Goal: Task Accomplishment & Management: Use online tool/utility

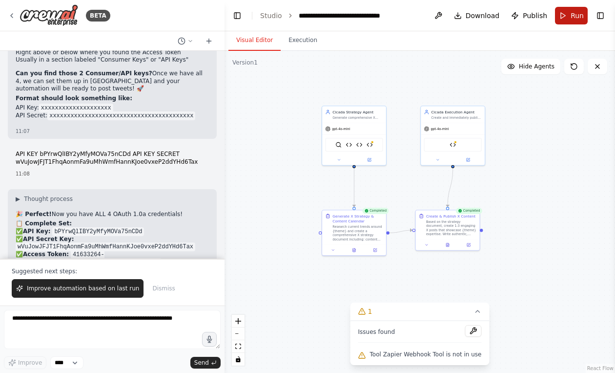
click at [565, 14] on button "Run" at bounding box center [571, 16] width 33 height 18
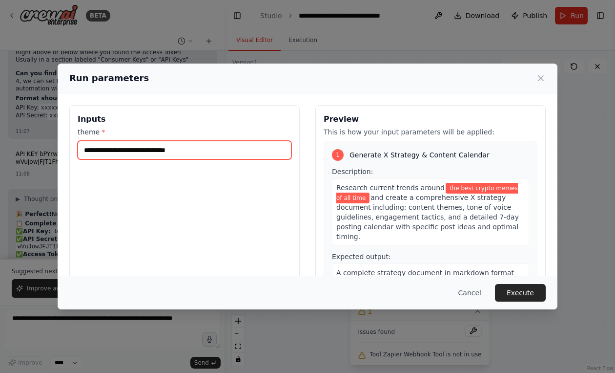
drag, startPoint x: 202, startPoint y: 149, endPoint x: 81, endPoint y: 143, distance: 121.3
click at [81, 143] on input "**********" at bounding box center [185, 150] width 214 height 19
type input "**********"
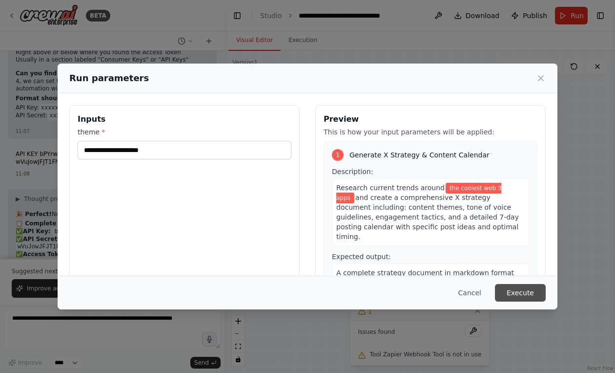
click at [526, 295] on button "Execute" at bounding box center [520, 293] width 51 height 18
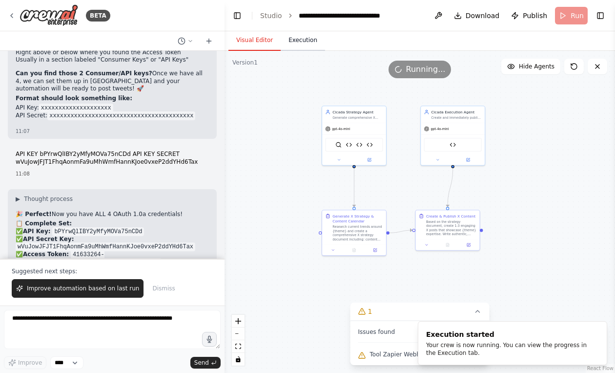
click at [290, 39] on button "Execution" at bounding box center [303, 40] width 44 height 21
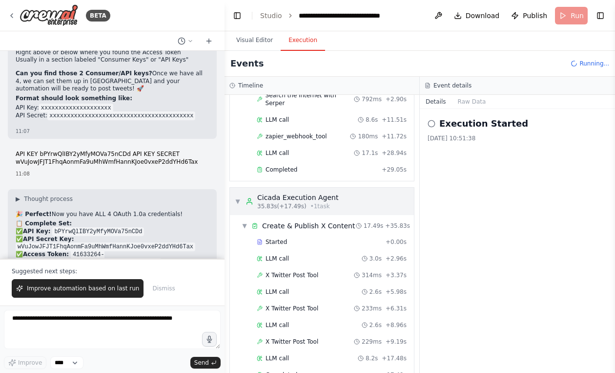
scroll to position [119, 0]
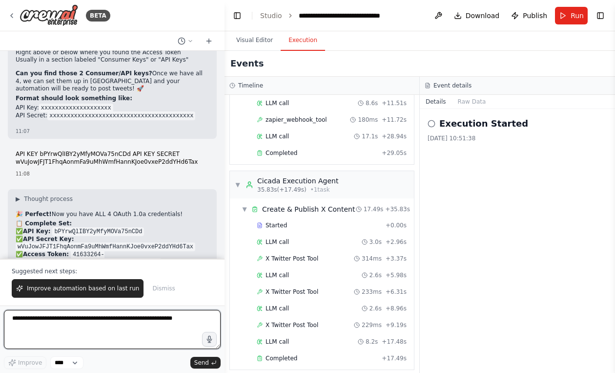
click at [99, 331] on textarea at bounding box center [112, 329] width 217 height 39
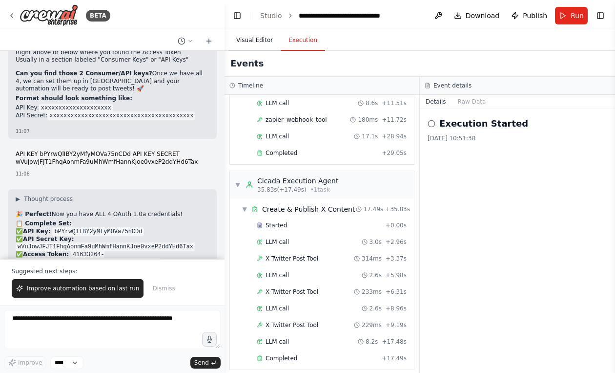
click at [261, 43] on button "Visual Editor" at bounding box center [255, 40] width 52 height 21
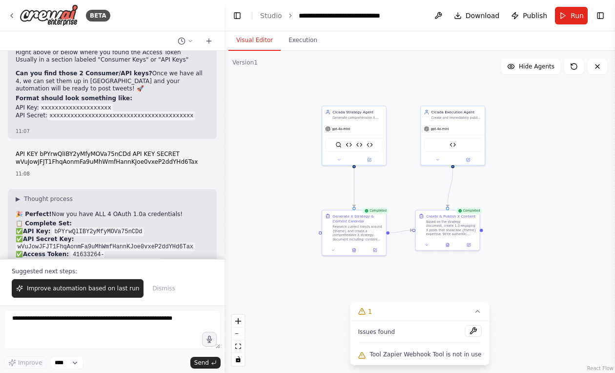
drag, startPoint x: 207, startPoint y: 37, endPoint x: 204, endPoint y: 85, distance: 48.5
click at [204, 85] on div "BETA Set up a crew that finds and organizes interesting articles, videos, and p…" at bounding box center [112, 186] width 225 height 373
click at [271, 14] on link "Studio" at bounding box center [271, 16] width 22 height 8
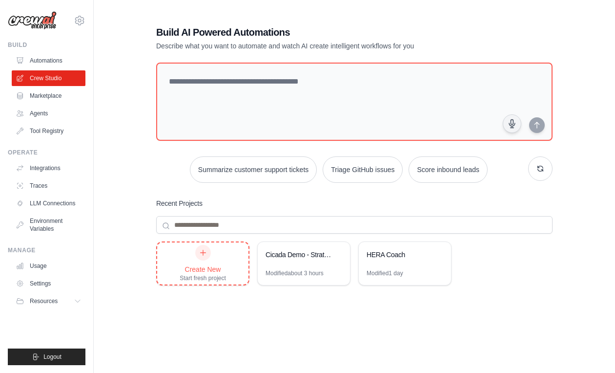
click at [208, 249] on div at bounding box center [203, 253] width 16 height 16
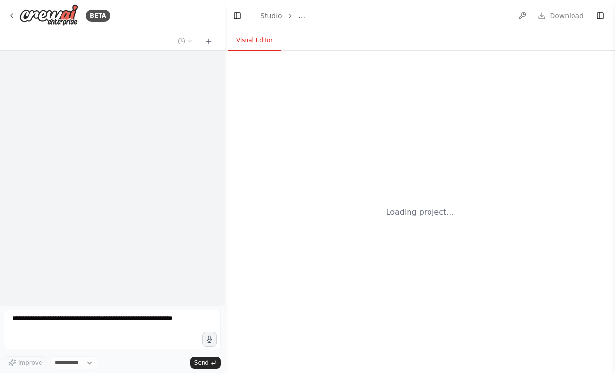
select select "****"
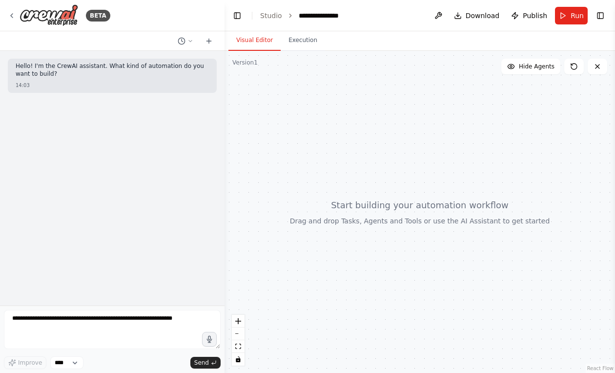
click at [325, 15] on div "**********" at bounding box center [324, 16] width 50 height 10
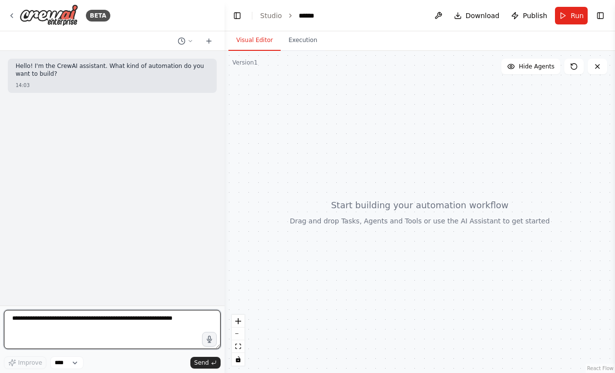
click at [81, 321] on textarea at bounding box center [112, 329] width 217 height 39
click at [86, 321] on textarea "**********" at bounding box center [112, 329] width 217 height 39
click at [185, 320] on textarea "**********" at bounding box center [112, 329] width 217 height 39
click at [89, 319] on textarea "**********" at bounding box center [112, 329] width 217 height 39
type textarea "**********"
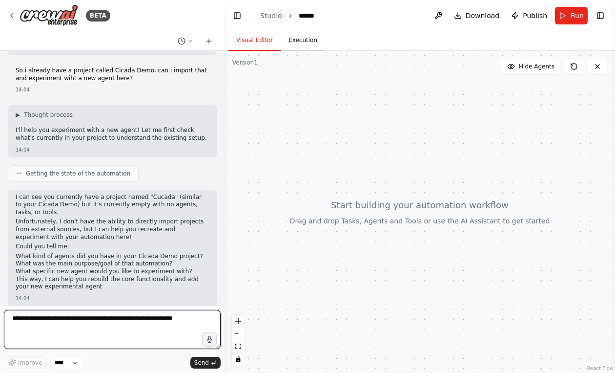
scroll to position [45, 0]
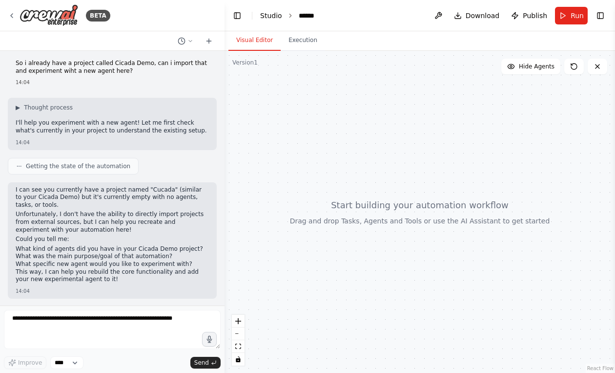
click at [269, 18] on link "Studio" at bounding box center [271, 16] width 22 height 8
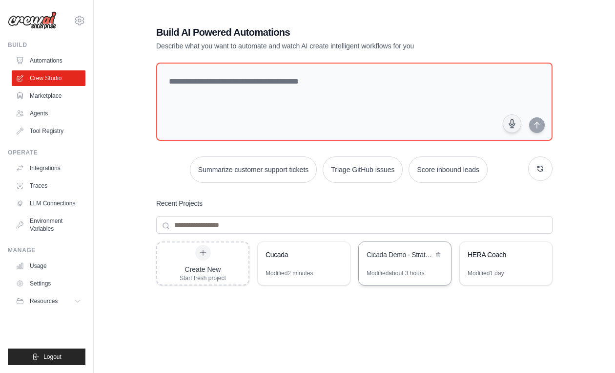
click at [388, 268] on div "Cicada Demo - Strategy to X Posts" at bounding box center [405, 255] width 92 height 27
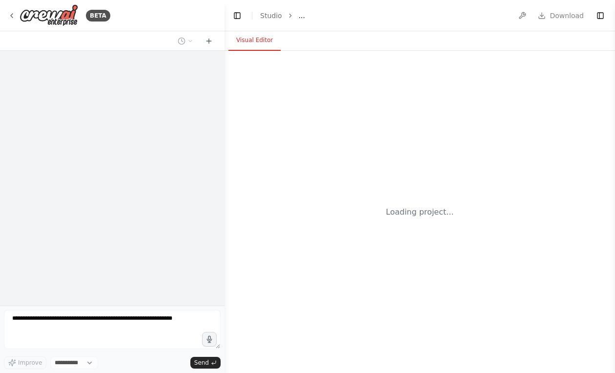
select select "****"
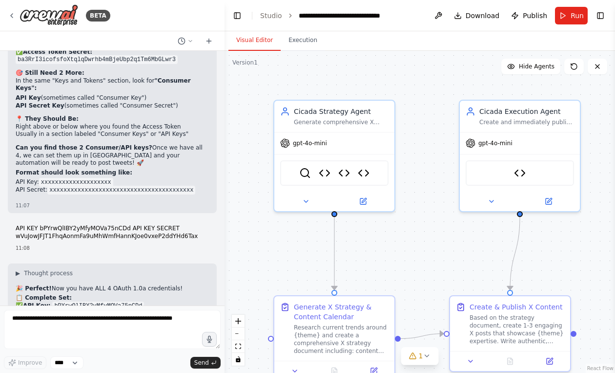
scroll to position [22984, 0]
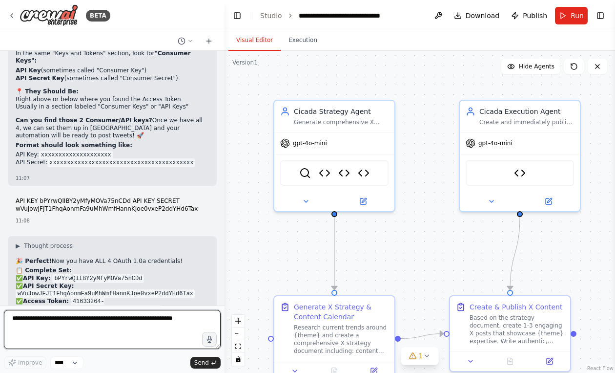
click at [186, 332] on textarea at bounding box center [112, 329] width 217 height 39
click at [47, 316] on textarea at bounding box center [112, 329] width 217 height 39
type textarea "**********"
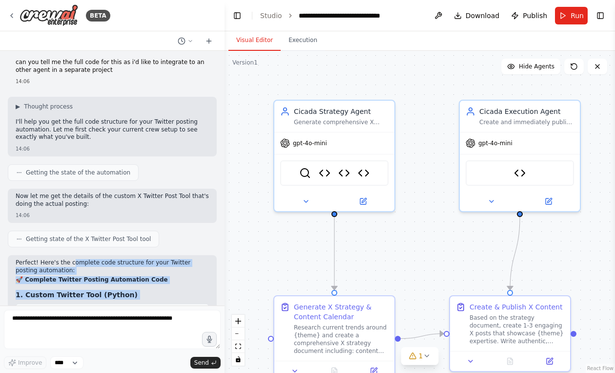
scroll to position [23406, 0]
drag, startPoint x: 194, startPoint y: 260, endPoint x: 14, endPoint y: 109, distance: 235.4
copy div "🚀 Complete Twitter Posting Automation Code 1. Custom Twitter Tool (Python) from…"
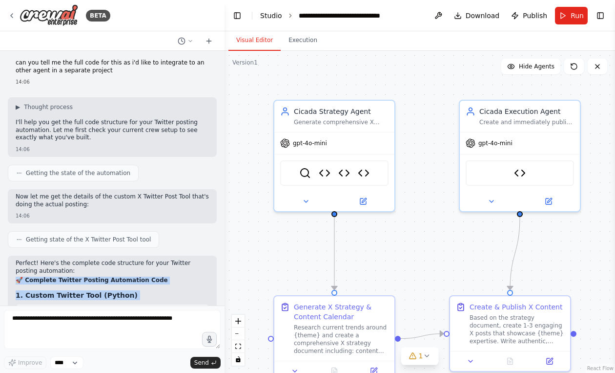
click at [272, 14] on link "Studio" at bounding box center [271, 16] width 22 height 8
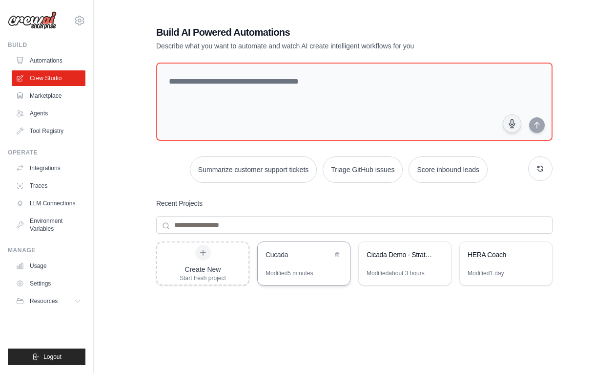
click at [314, 261] on div "Cucada" at bounding box center [304, 255] width 92 height 27
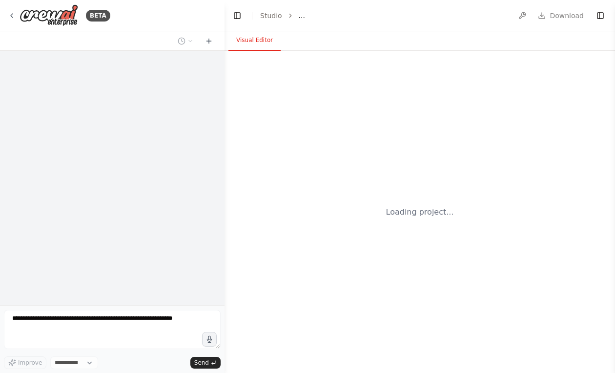
select select "****"
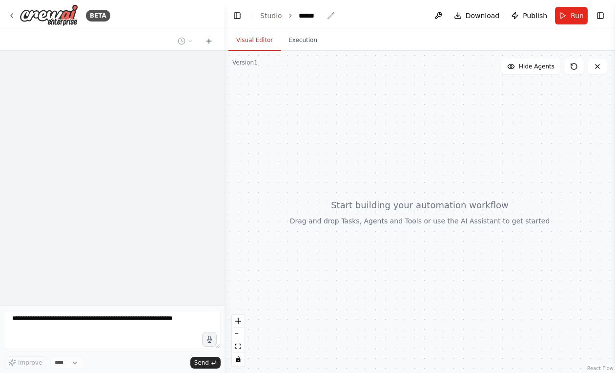
click at [306, 20] on div "******" at bounding box center [311, 16] width 24 height 10
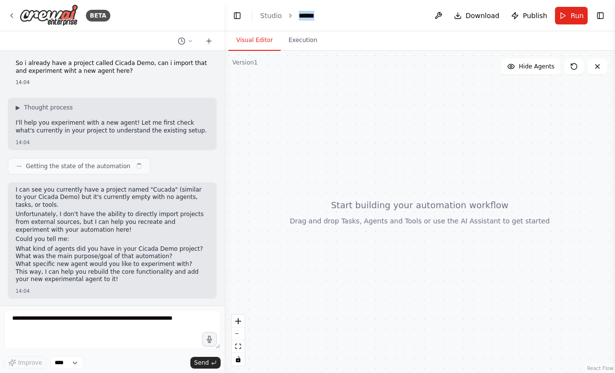
click at [306, 20] on div "******" at bounding box center [335, 16] width 73 height 10
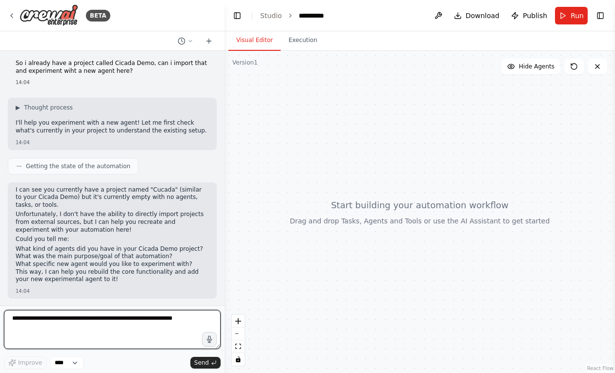
click at [93, 335] on textarea at bounding box center [112, 329] width 217 height 39
drag, startPoint x: 105, startPoint y: 318, endPoint x: 238, endPoint y: 318, distance: 132.8
click at [238, 318] on div "BETA Hello! I'm the CrewAI assistant. What kind of automation do you want to bu…" at bounding box center [307, 186] width 615 height 373
paste textarea "**********"
type textarea "**********"
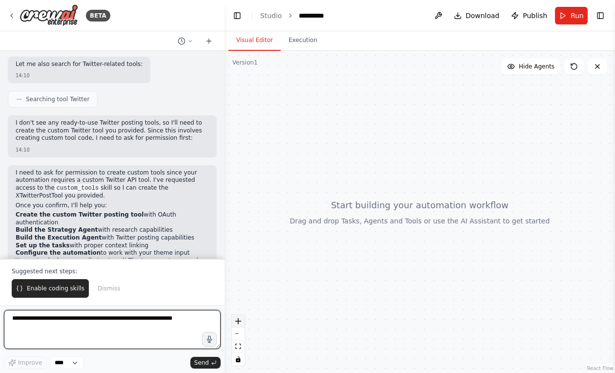
scroll to position [2065, 0]
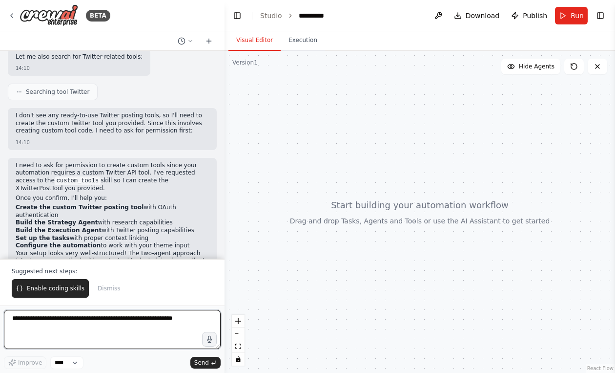
click at [167, 327] on textarea at bounding box center [112, 329] width 217 height 39
type textarea "***"
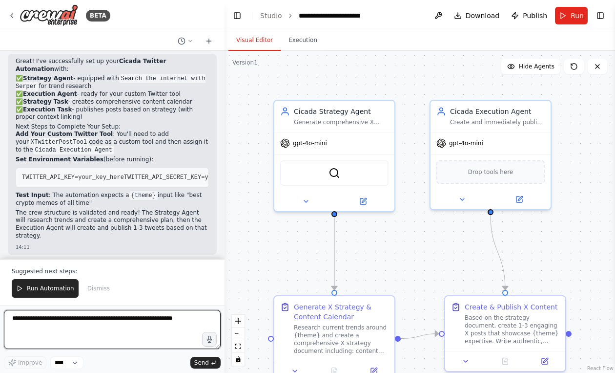
scroll to position [2877, 0]
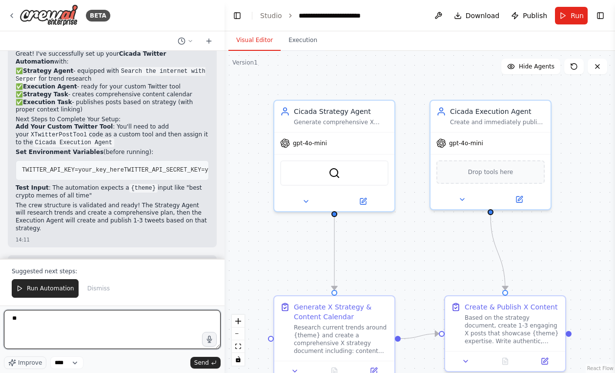
type textarea "*"
paste textarea "**********"
click at [88, 334] on textarea "**********" at bounding box center [112, 329] width 217 height 39
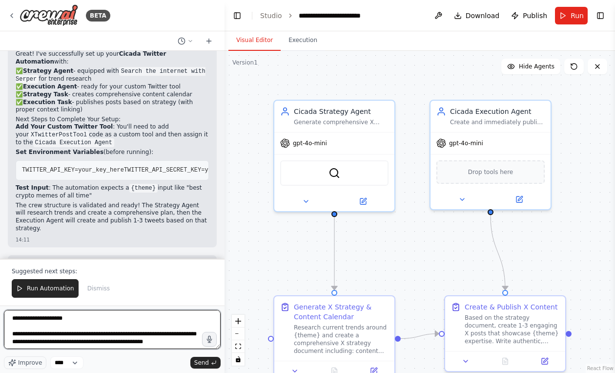
scroll to position [4, 0]
click at [41, 346] on textarea "**********" at bounding box center [112, 329] width 217 height 39
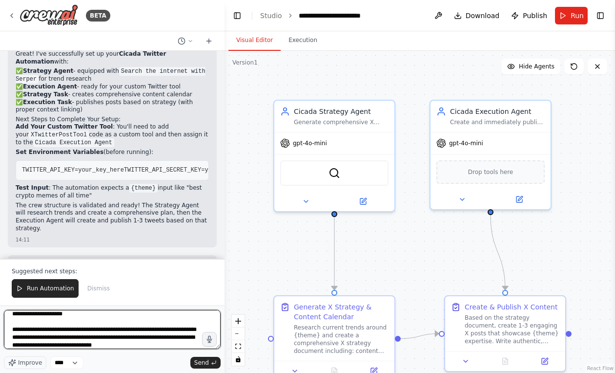
scroll to position [12, 0]
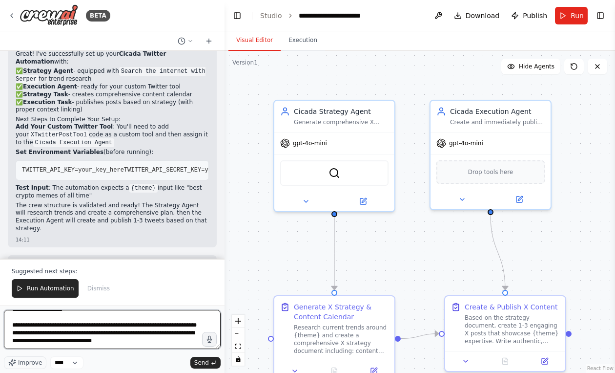
click at [160, 338] on textarea "**********" at bounding box center [112, 329] width 217 height 39
click at [86, 333] on textarea "**********" at bounding box center [112, 329] width 217 height 39
type textarea "**********"
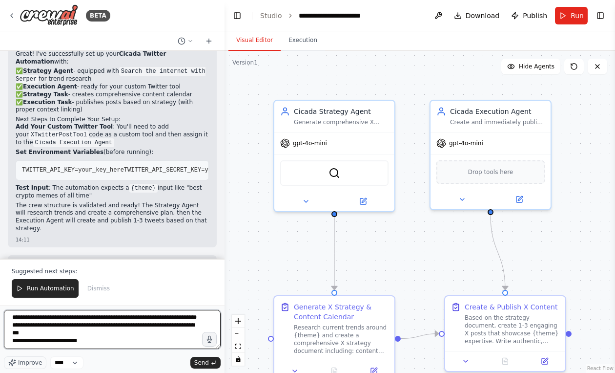
click at [142, 340] on textarea "**********" at bounding box center [112, 329] width 217 height 39
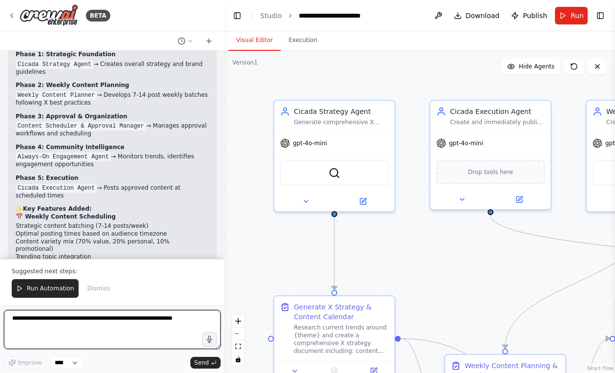
scroll to position [3801, 0]
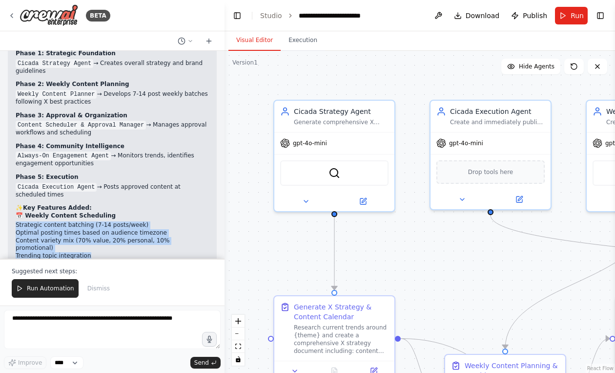
drag, startPoint x: 14, startPoint y: 144, endPoint x: 103, endPoint y: 164, distance: 91.7
click at [103, 164] on div "Perfect! Your enhanced Cicada Twitter Automation now includes: 🎯 Enhanced Workf…" at bounding box center [112, 208] width 209 height 374
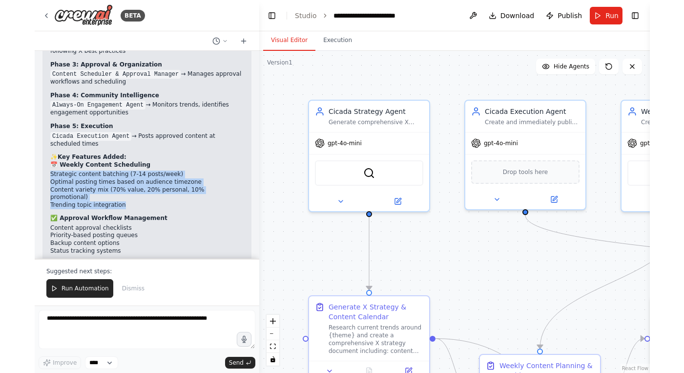
scroll to position [3854, 0]
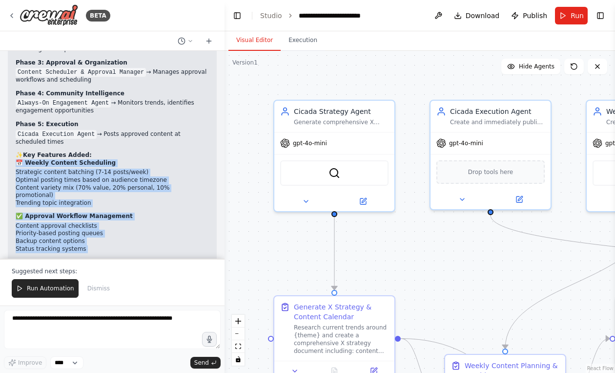
drag, startPoint x: 121, startPoint y: 203, endPoint x: 16, endPoint y: 76, distance: 165.1
click at [16, 76] on div "Perfect! Your enhanced Cicada Twitter Automation now includes: 🎯 Enhanced Workf…" at bounding box center [112, 150] width 193 height 357
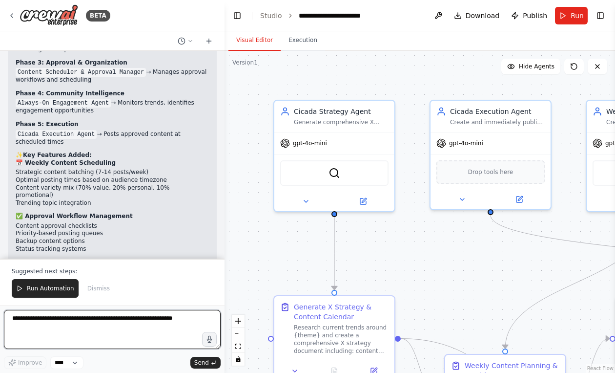
click at [90, 326] on textarea at bounding box center [112, 329] width 217 height 39
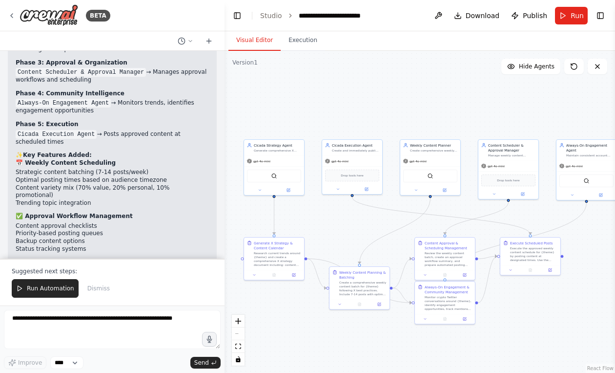
drag, startPoint x: 398, startPoint y: 262, endPoint x: 336, endPoint y: 230, distance: 68.6
click at [336, 230] on div ".deletable-edge-delete-btn { width: 20px; height: 20px; border: 0px solid #ffff…" at bounding box center [420, 212] width 391 height 322
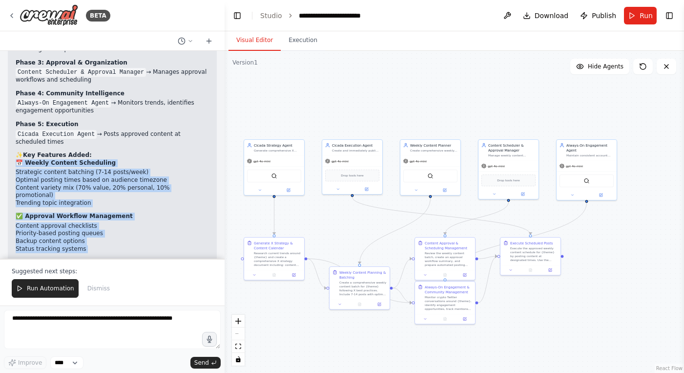
drag, startPoint x: 114, startPoint y: 203, endPoint x: 10, endPoint y: 76, distance: 164.5
click at [10, 76] on div "Perfect! Your enhanced Cicada Twitter Automation now includes: 🎯 Enhanced Workf…" at bounding box center [112, 155] width 209 height 374
copy div "📅 Weekly Content Scheduling Strategic content batching (7-14 posts/week) Optima…"
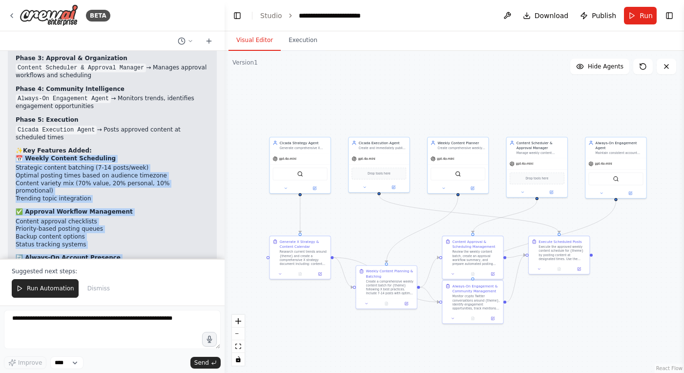
scroll to position [3856, 0]
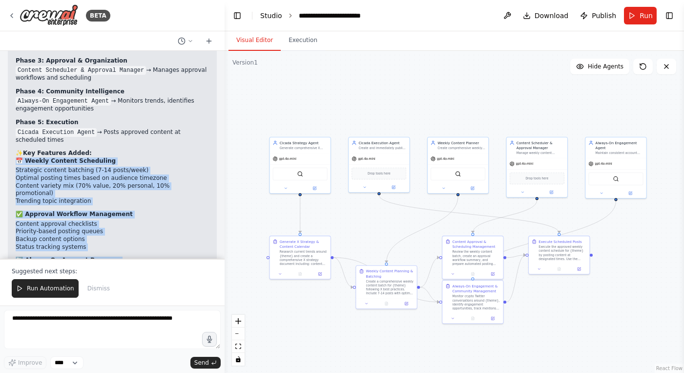
click at [272, 16] on link "Studio" at bounding box center [271, 16] width 22 height 8
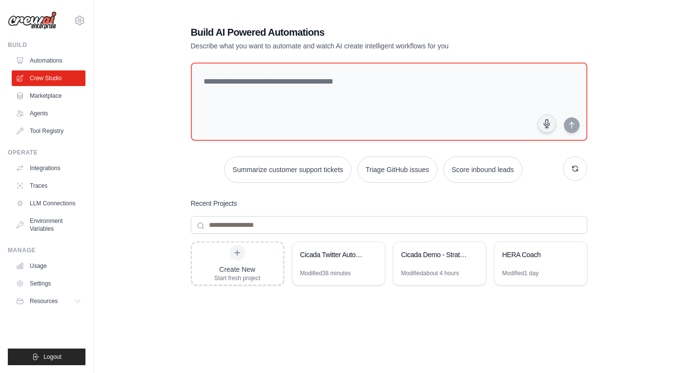
click at [124, 73] on div "Build AI Powered Automations Describe what you want to automate and watch AI cr…" at bounding box center [388, 211] width 559 height 403
click at [447, 268] on div "Cicada Demo - Strategy to X Posts" at bounding box center [440, 255] width 92 height 27
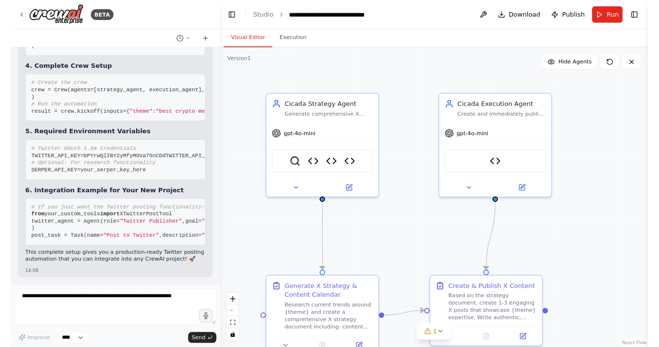
scroll to position [25589, 0]
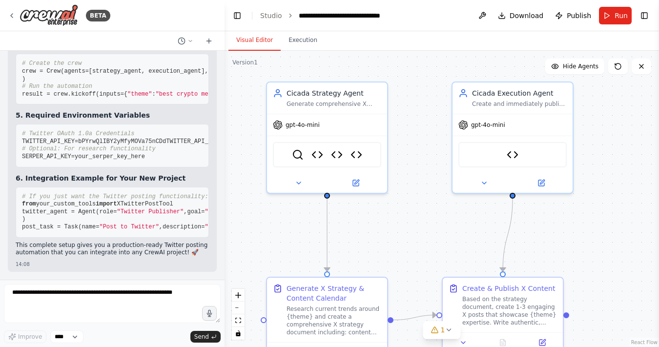
drag, startPoint x: 436, startPoint y: 183, endPoint x: 419, endPoint y: 156, distance: 32.0
click at [419, 156] on div ".deletable-edge-delete-btn { width: 20px; height: 20px; border: 0px solid #ffff…" at bounding box center [442, 199] width 435 height 296
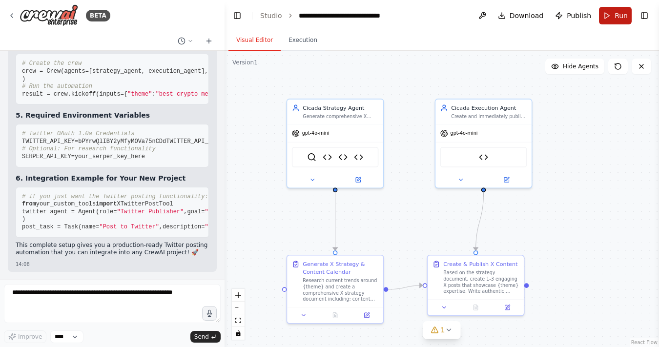
click at [610, 18] on button "Run" at bounding box center [615, 16] width 33 height 18
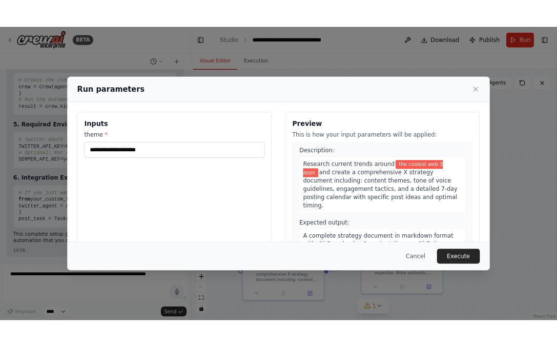
scroll to position [31, 0]
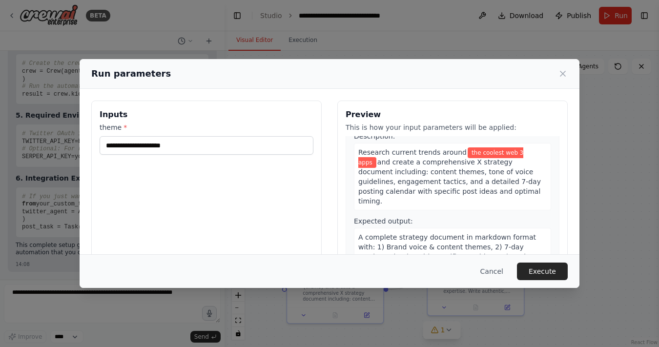
click at [397, 217] on span "Expected output:" at bounding box center [383, 221] width 59 height 8
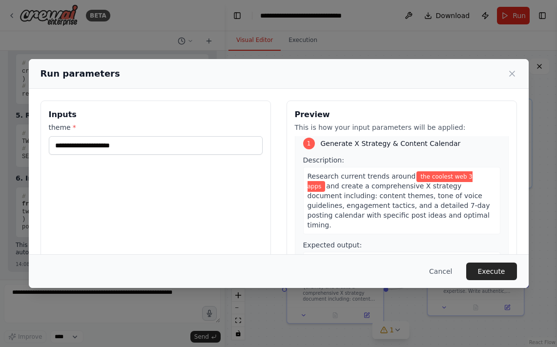
scroll to position [0, 0]
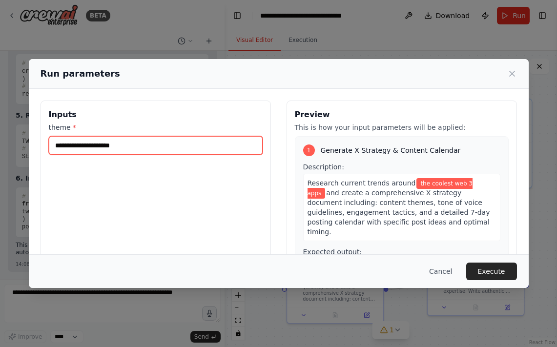
click at [143, 145] on input "**********" at bounding box center [156, 145] width 214 height 19
drag, startPoint x: 143, startPoint y: 145, endPoint x: 94, endPoint y: 144, distance: 49.3
click at [94, 144] on input "**********" at bounding box center [156, 145] width 214 height 19
drag, startPoint x: 93, startPoint y: 146, endPoint x: 77, endPoint y: 145, distance: 16.6
click at [77, 145] on input "**********" at bounding box center [156, 145] width 214 height 19
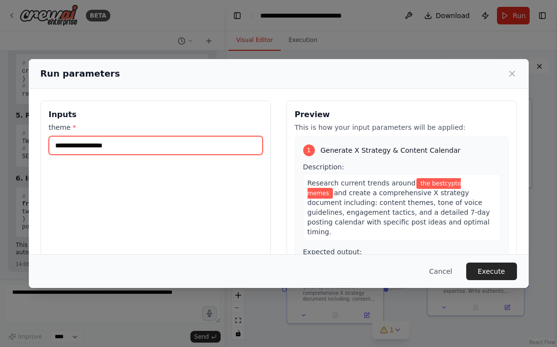
type input "**********"
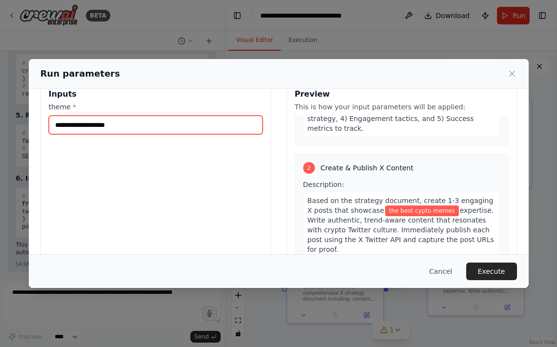
scroll to position [21, 0]
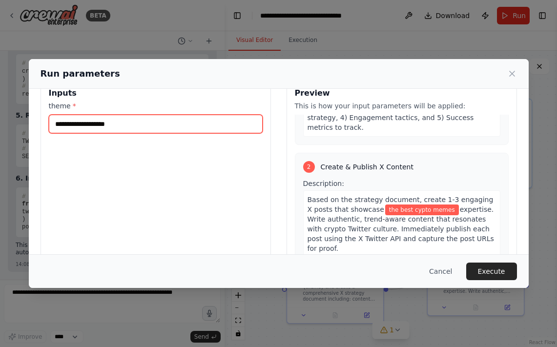
drag, startPoint x: 144, startPoint y: 124, endPoint x: 23, endPoint y: 126, distance: 121.1
click at [23, 126] on div "**********" at bounding box center [278, 173] width 557 height 347
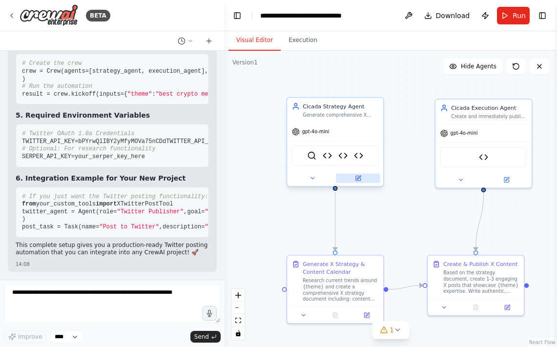
click at [360, 178] on icon at bounding box center [358, 178] width 5 height 5
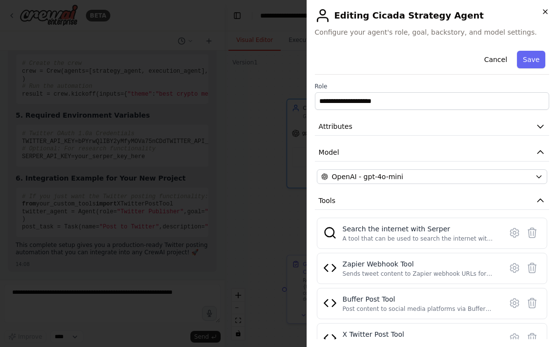
click at [547, 14] on icon "button" at bounding box center [546, 12] width 8 height 8
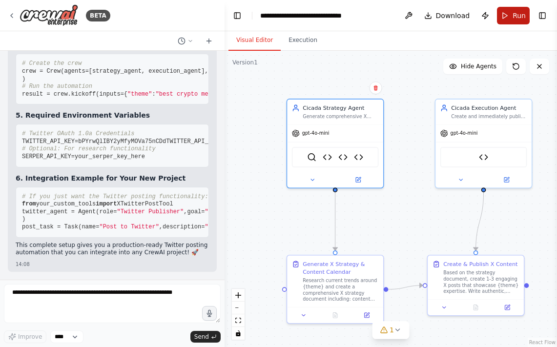
click at [514, 14] on span "Run" at bounding box center [519, 16] width 13 height 10
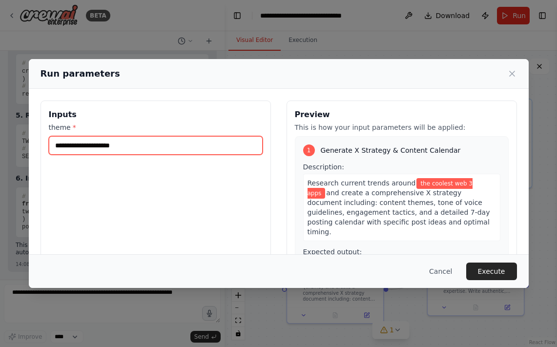
click at [170, 143] on input "**********" at bounding box center [156, 145] width 214 height 19
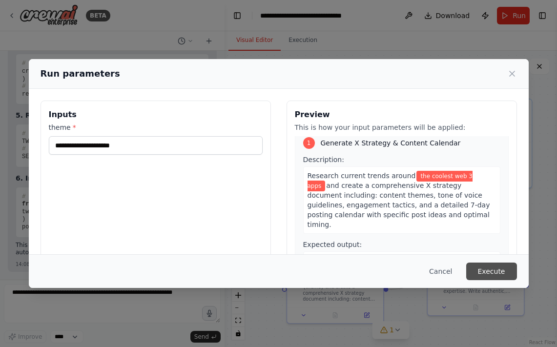
click at [497, 272] on button "Execute" at bounding box center [491, 272] width 51 height 18
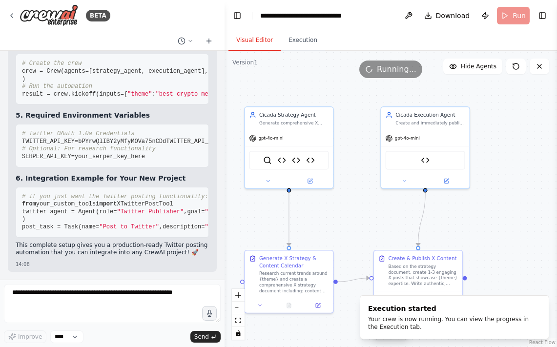
drag, startPoint x: 419, startPoint y: 222, endPoint x: 364, endPoint y: 215, distance: 55.1
click at [364, 215] on div ".deletable-edge-delete-btn { width: 20px; height: 20px; border: 0px solid #ffff…" at bounding box center [391, 199] width 333 height 296
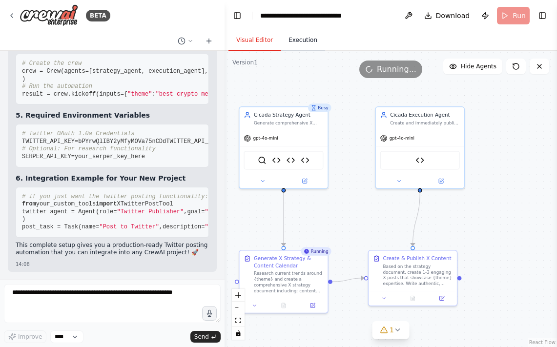
click at [303, 42] on button "Execution" at bounding box center [303, 40] width 44 height 21
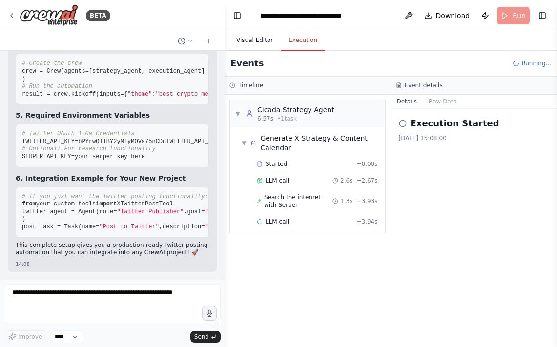
click at [237, 38] on button "Visual Editor" at bounding box center [255, 40] width 52 height 21
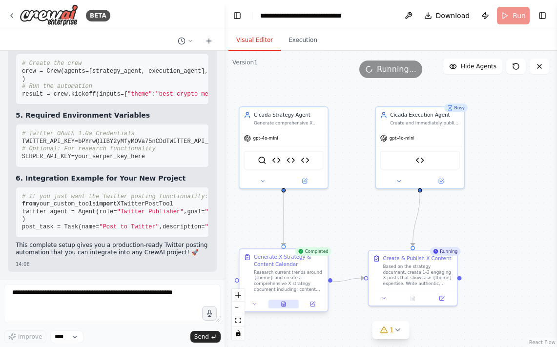
click at [284, 304] on icon at bounding box center [284, 304] width 4 height 5
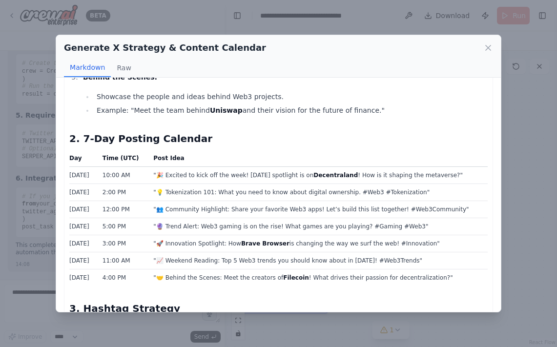
scroll to position [417, 0]
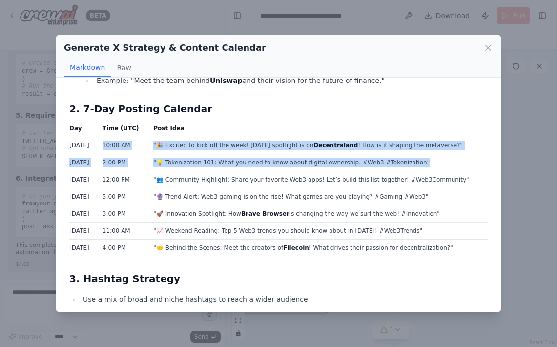
drag, startPoint x: 95, startPoint y: 144, endPoint x: 245, endPoint y: 169, distance: 152.5
click at [245, 169] on tbody "Monday 10:00 AM "🎉 Excited to kick off the week! Today’s spotlight is on Decent…" at bounding box center [278, 197] width 419 height 120
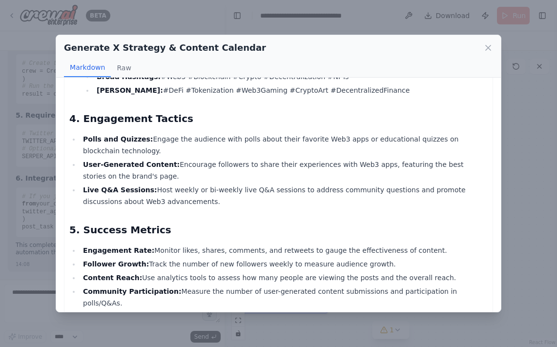
scroll to position [655, 0]
click at [485, 47] on icon at bounding box center [488, 48] width 10 height 10
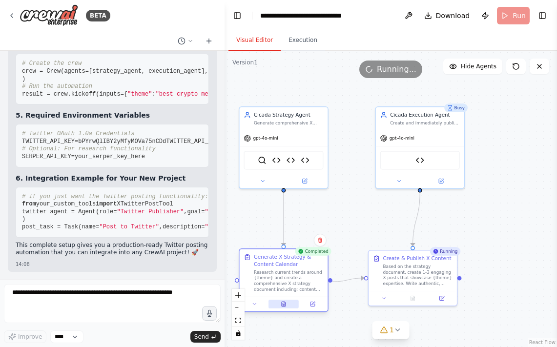
click at [282, 307] on button at bounding box center [284, 304] width 30 height 9
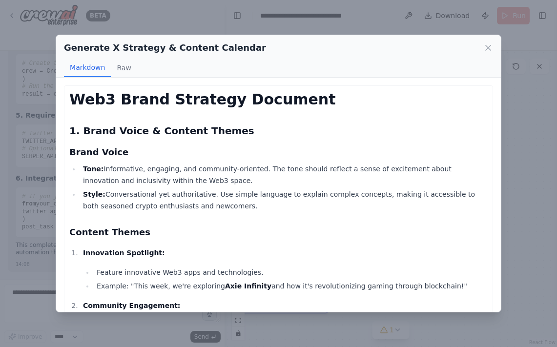
scroll to position [124, 0]
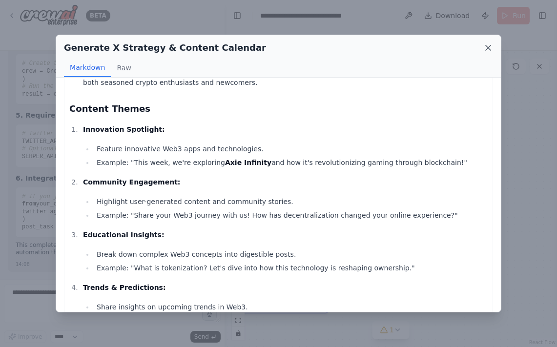
click at [490, 49] on icon at bounding box center [488, 48] width 10 height 10
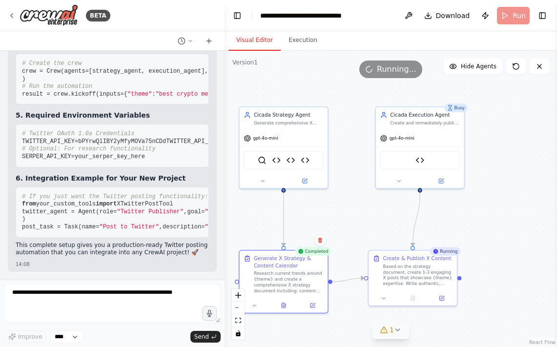
click at [397, 331] on icon at bounding box center [398, 330] width 8 height 8
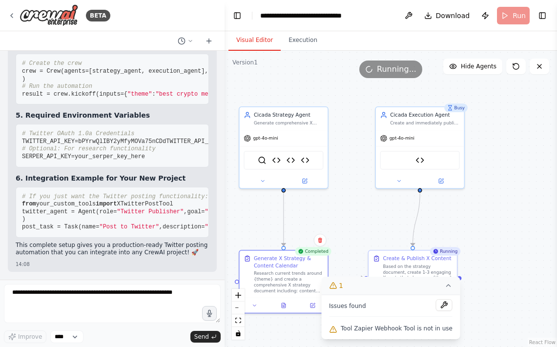
click at [445, 283] on icon at bounding box center [449, 286] width 8 height 8
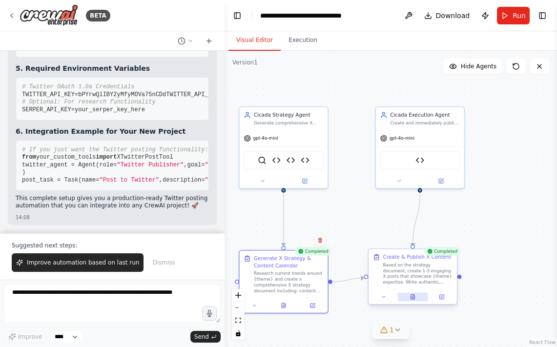
click at [411, 295] on icon at bounding box center [413, 296] width 4 height 5
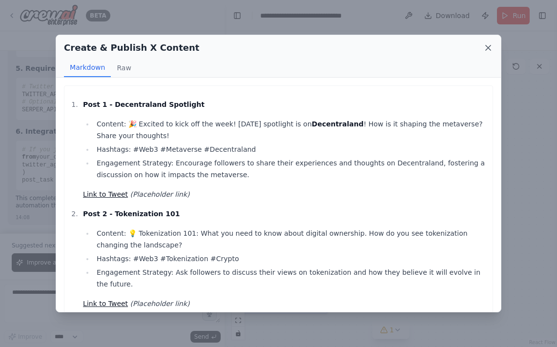
click at [490, 51] on icon at bounding box center [488, 48] width 10 height 10
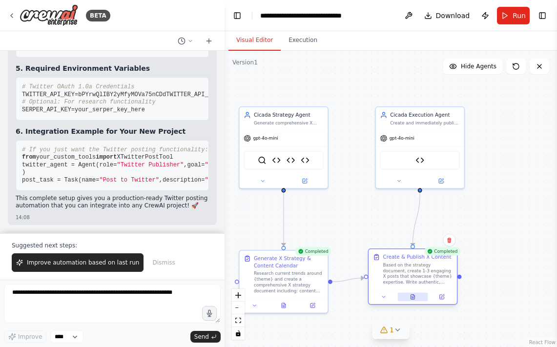
click at [414, 296] on icon at bounding box center [413, 296] width 4 height 5
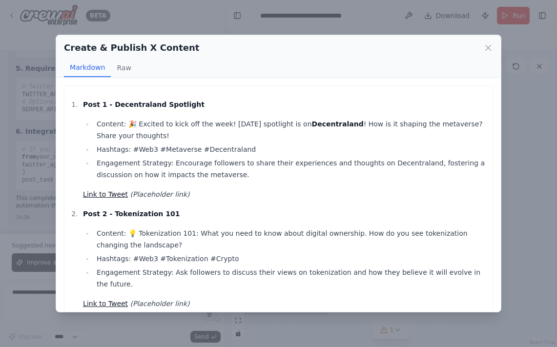
click at [354, 146] on li "Hashtags: #Web3 #Metaverse #Decentraland" at bounding box center [291, 150] width 394 height 12
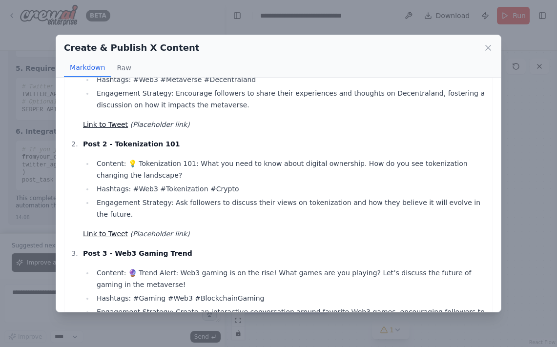
scroll to position [140, 0]
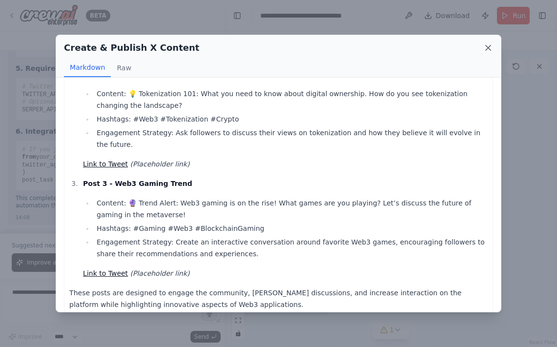
click at [487, 47] on icon at bounding box center [488, 47] width 5 height 5
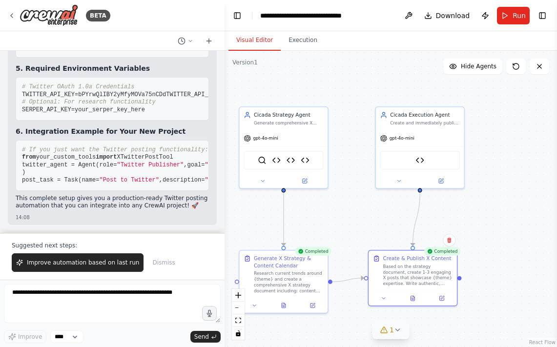
click at [400, 335] on button "1" at bounding box center [391, 330] width 38 height 18
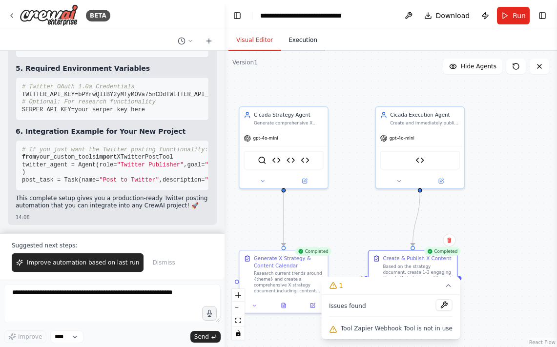
click at [298, 42] on button "Execution" at bounding box center [303, 40] width 44 height 21
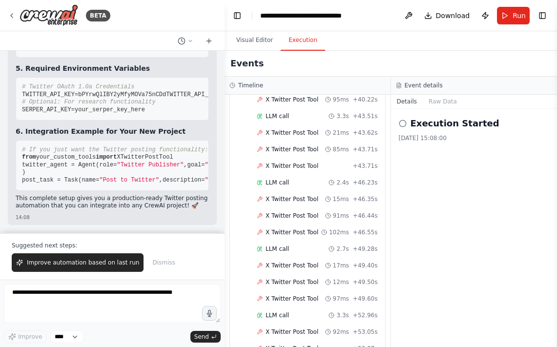
scroll to position [767, 0]
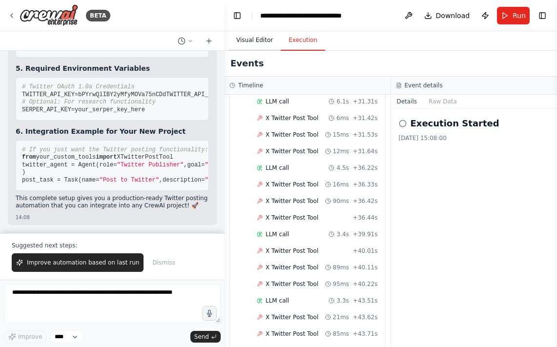
click at [251, 44] on button "Visual Editor" at bounding box center [255, 40] width 52 height 21
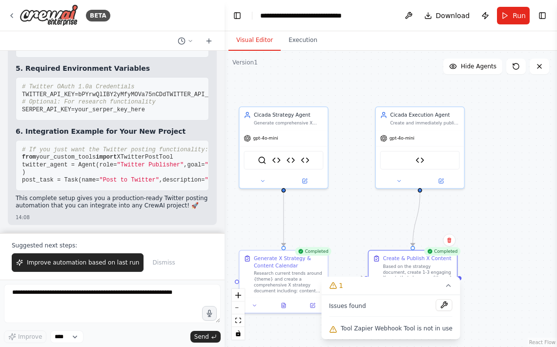
click at [359, 224] on div ".deletable-edge-delete-btn { width: 20px; height: 20px; border: 0px solid #ffff…" at bounding box center [391, 199] width 333 height 296
click at [422, 162] on img at bounding box center [420, 159] width 9 height 9
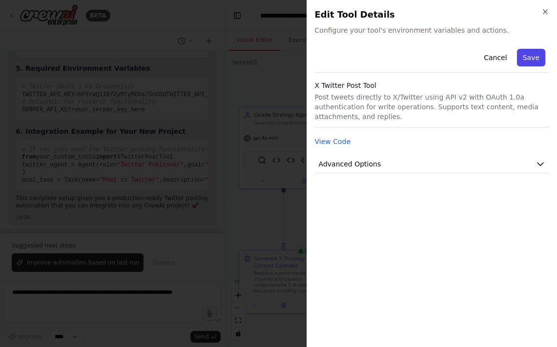
click at [519, 59] on button "Save" at bounding box center [531, 58] width 28 height 18
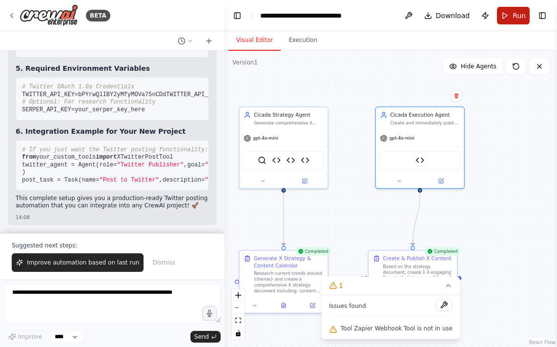
click at [519, 16] on span "Run" at bounding box center [519, 16] width 13 height 10
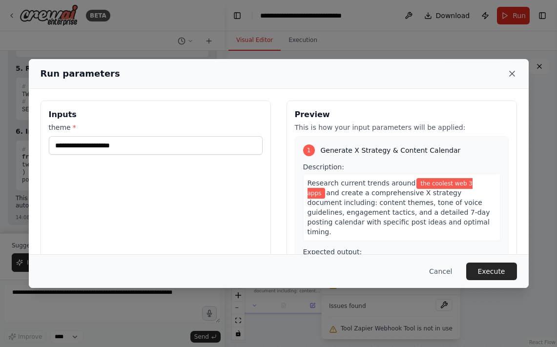
click at [512, 74] on icon at bounding box center [512, 73] width 5 height 5
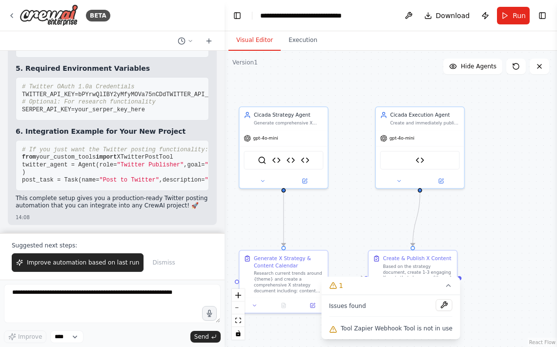
scroll to position [25661, 0]
click at [163, 264] on span "Dismiss" at bounding box center [163, 263] width 22 height 8
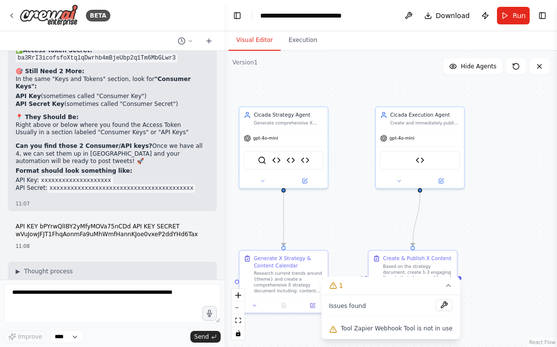
scroll to position [22960, 0]
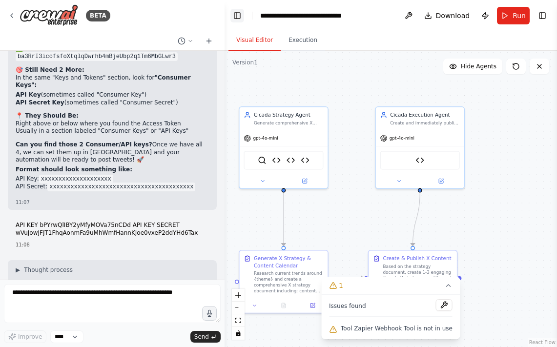
click at [236, 16] on button "Toggle Left Sidebar" at bounding box center [237, 16] width 14 height 14
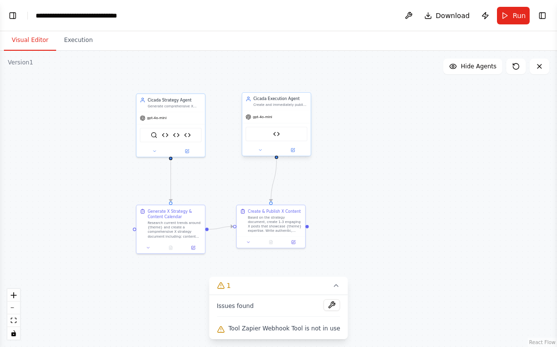
drag, startPoint x: 166, startPoint y: 167, endPoint x: 247, endPoint y: 154, distance: 82.0
click at [247, 154] on div ".deletable-edge-delete-btn { width: 20px; height: 20px; border: 0px solid #ffff…" at bounding box center [278, 199] width 557 height 296
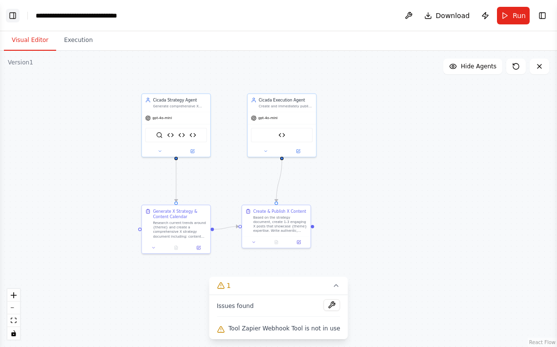
click at [14, 14] on button "Toggle Left Sidebar" at bounding box center [13, 16] width 14 height 14
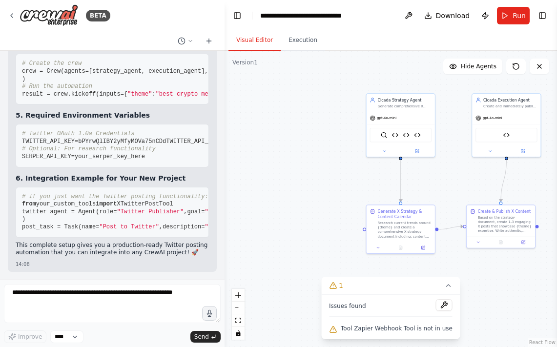
scroll to position [25614, 0]
drag, startPoint x: 506, startPoint y: 287, endPoint x: 435, endPoint y: 287, distance: 70.8
click at [435, 287] on div "Version 1 Show Tools Hide Agents .deletable-edge-delete-btn { width: 20px; heig…" at bounding box center [391, 199] width 333 height 296
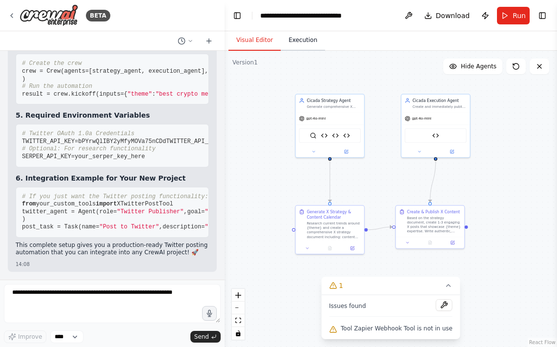
click at [307, 41] on button "Execution" at bounding box center [303, 40] width 44 height 21
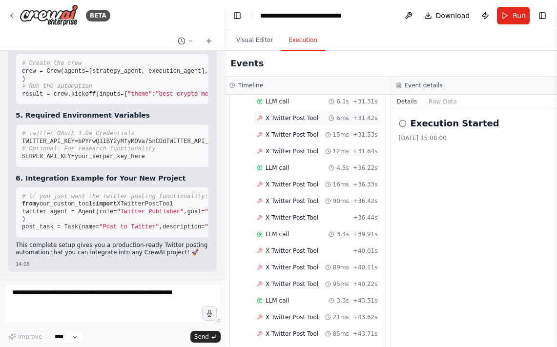
click at [262, 119] on icon at bounding box center [260, 118] width 6 height 6
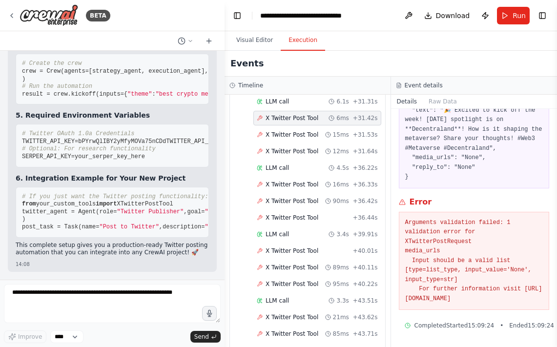
scroll to position [88, 0]
drag, startPoint x: 429, startPoint y: 233, endPoint x: 447, endPoint y: 295, distance: 64.6
click at [447, 295] on pre "Arguments validation failed: 1 validation error for XTwitterPostRequest media_u…" at bounding box center [474, 261] width 138 height 86
click at [268, 39] on button "Visual Editor" at bounding box center [255, 40] width 52 height 21
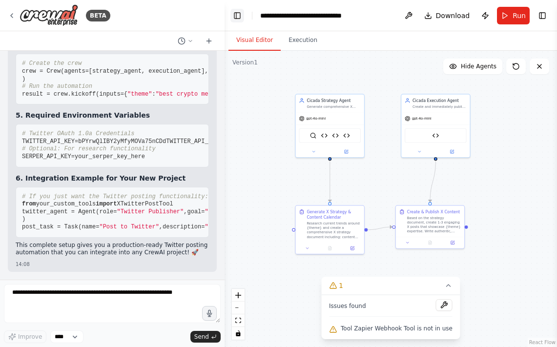
click at [234, 18] on button "Toggle Left Sidebar" at bounding box center [237, 16] width 14 height 14
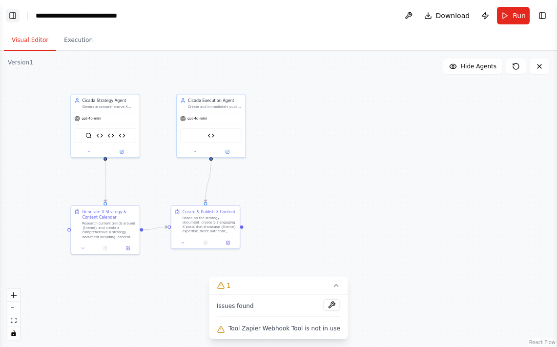
click at [12, 13] on button "Toggle Left Sidebar" at bounding box center [13, 16] width 14 height 14
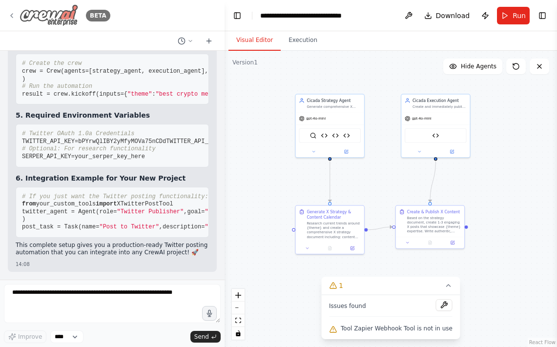
click at [13, 17] on icon at bounding box center [12, 16] width 8 height 8
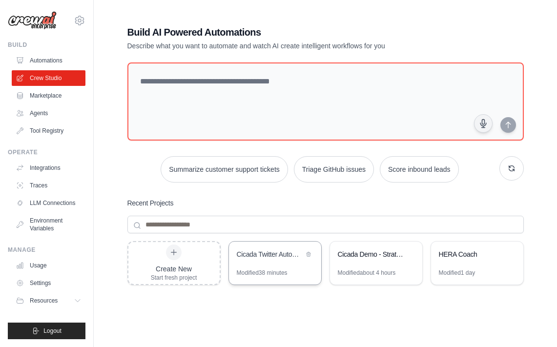
click at [282, 258] on div "Cicada Twitter Automation" at bounding box center [270, 255] width 67 height 10
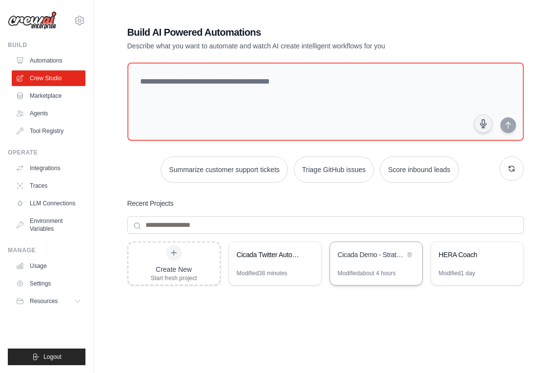
click at [377, 268] on div "Cicada Demo - Strategy to X Posts Modified about 4 hours" at bounding box center [376, 263] width 93 height 44
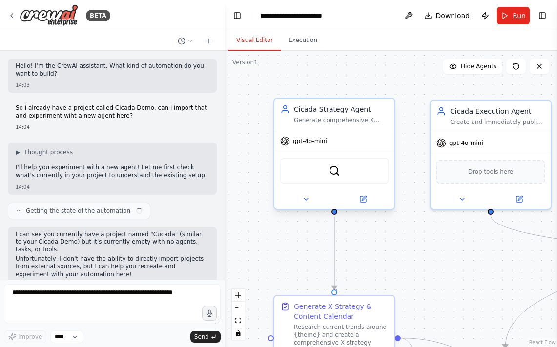
scroll to position [3882, 0]
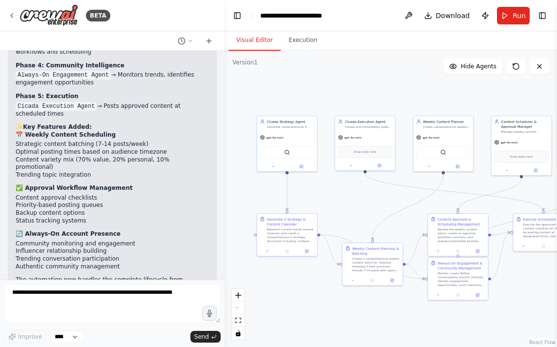
drag, startPoint x: 410, startPoint y: 217, endPoint x: 353, endPoint y: 195, distance: 61.4
click at [353, 195] on div ".deletable-edge-delete-btn { width: 20px; height: 20px; border: 0px solid #ffff…" at bounding box center [391, 199] width 333 height 296
drag, startPoint x: 438, startPoint y: 187, endPoint x: 366, endPoint y: 191, distance: 72.4
click at [366, 191] on div ".deletable-edge-delete-btn { width: 20px; height: 20px; border: 0px solid #ffff…" at bounding box center [391, 199] width 333 height 296
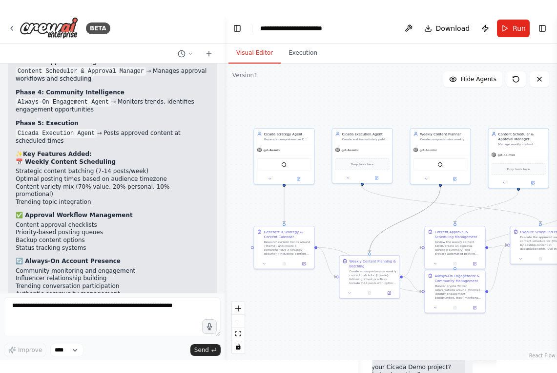
scroll to position [3855, 0]
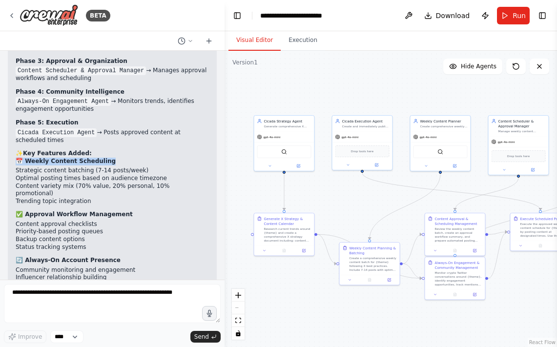
drag, startPoint x: 15, startPoint y: 77, endPoint x: 112, endPoint y: 75, distance: 97.2
click at [112, 75] on div "Perfect! Your enhanced Cicada Twitter Automation now includes: 🎯 Enhanced Workf…" at bounding box center [112, 154] width 209 height 374
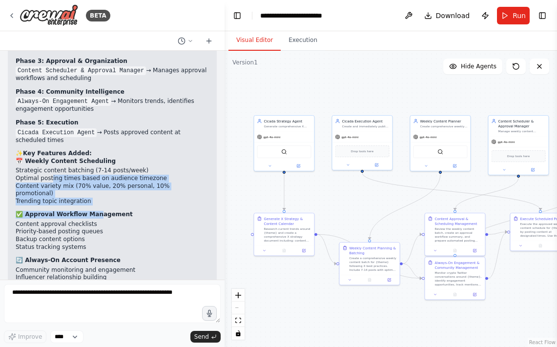
drag, startPoint x: 50, startPoint y: 91, endPoint x: 91, endPoint y: 122, distance: 51.6
click at [91, 122] on div "Perfect! Your enhanced Cicada Twitter Automation now includes: 🎯 Enhanced Workf…" at bounding box center [112, 149] width 193 height 357
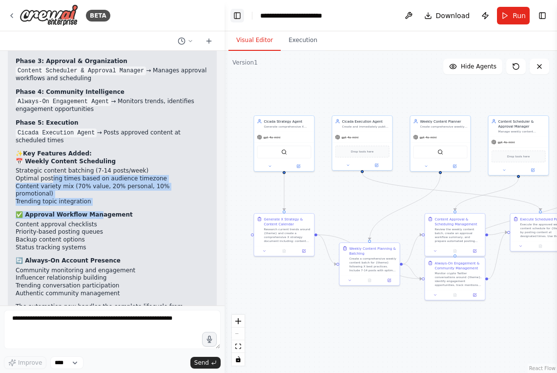
click at [239, 18] on button "Toggle Left Sidebar" at bounding box center [237, 16] width 14 height 14
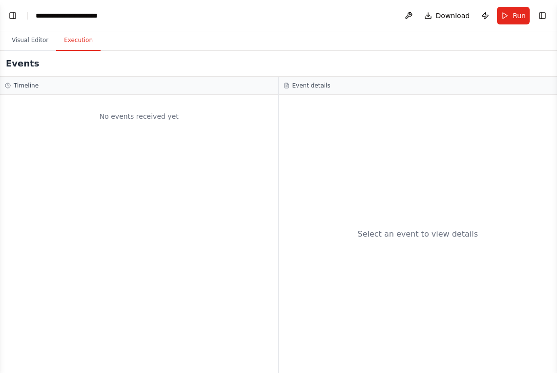
click at [79, 46] on button "Execution" at bounding box center [78, 40] width 44 height 21
click at [36, 44] on button "Visual Editor" at bounding box center [30, 40] width 52 height 21
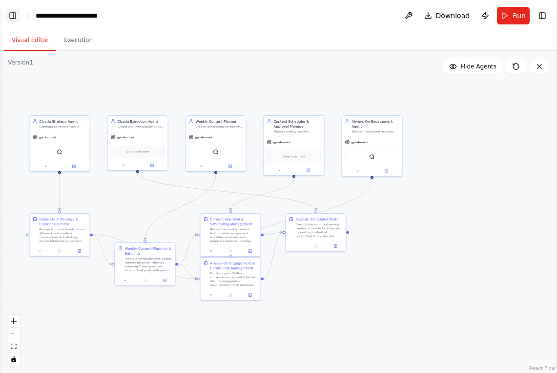
click at [14, 16] on button "Toggle Left Sidebar" at bounding box center [13, 16] width 14 height 14
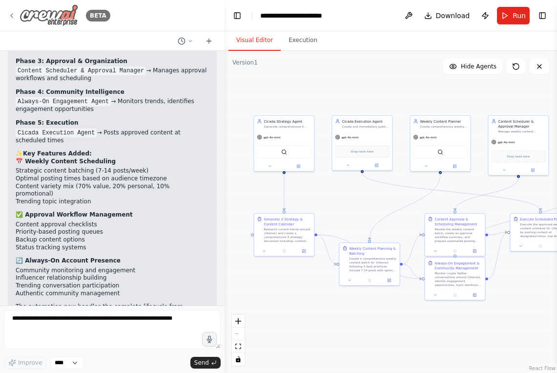
click at [14, 16] on icon at bounding box center [12, 16] width 8 height 8
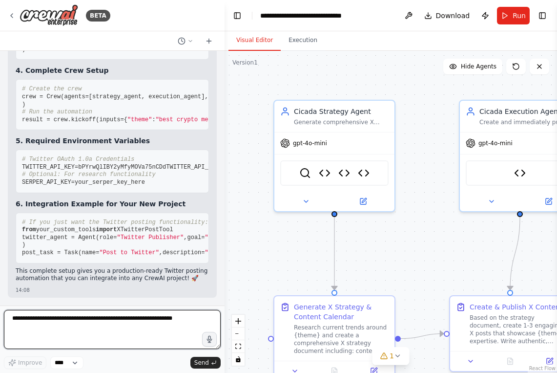
click at [75, 323] on textarea at bounding box center [112, 329] width 217 height 39
type textarea "*"
type textarea "**********"
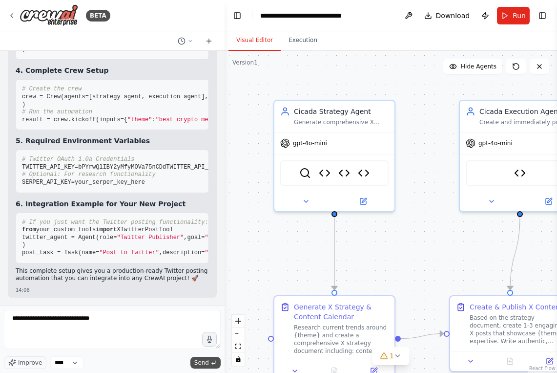
click at [201, 359] on span "Send" at bounding box center [201, 362] width 15 height 8
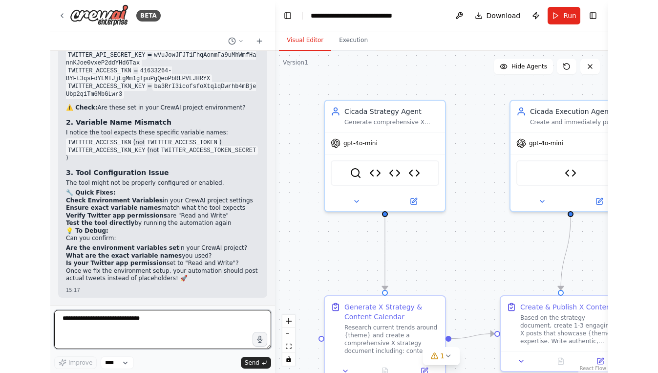
scroll to position [26097, 0]
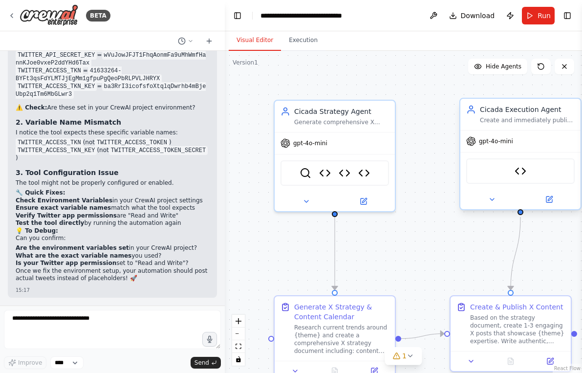
click at [507, 152] on div "X Twitter Post Tool" at bounding box center [520, 171] width 120 height 38
click at [509, 173] on div "X Twitter Post Tool" at bounding box center [520, 170] width 108 height 25
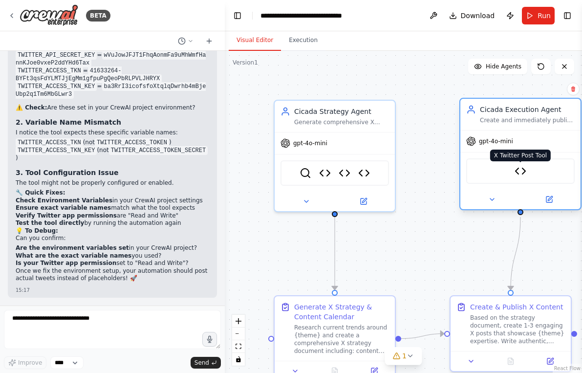
click at [524, 170] on img at bounding box center [520, 171] width 12 height 12
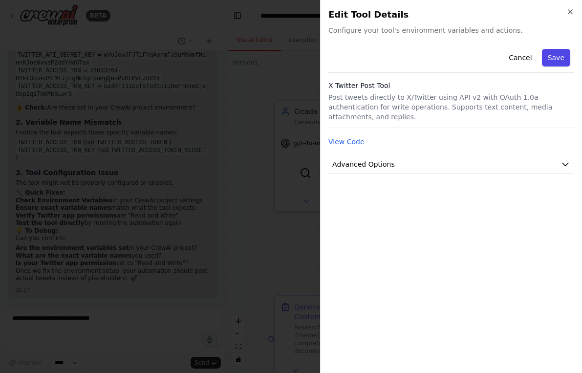
click at [557, 52] on button "Save" at bounding box center [556, 58] width 28 height 18
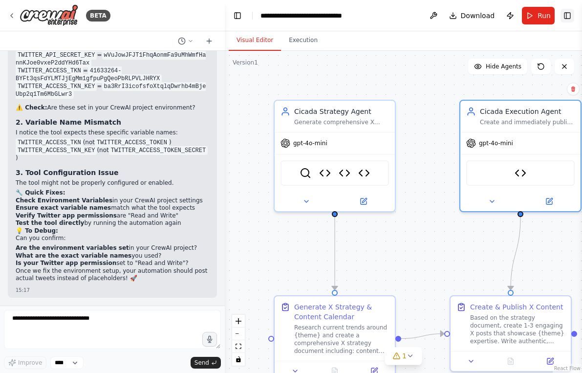
click at [557, 13] on button "Toggle Right Sidebar" at bounding box center [567, 16] width 14 height 14
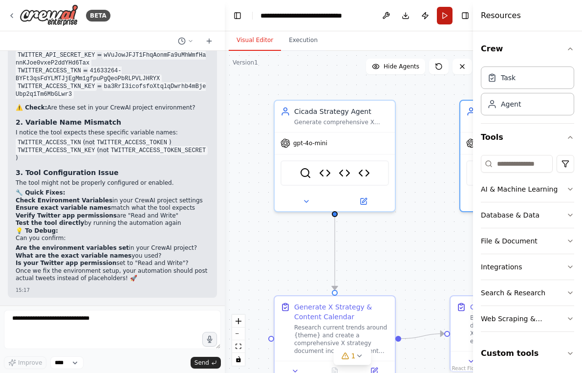
click at [446, 21] on button "Run" at bounding box center [445, 16] width 16 height 18
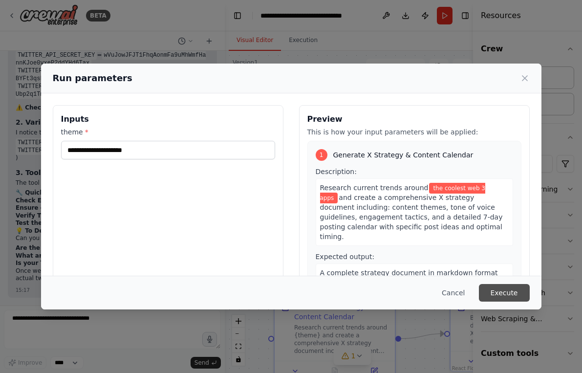
click at [502, 290] on button "Execute" at bounding box center [504, 293] width 51 height 18
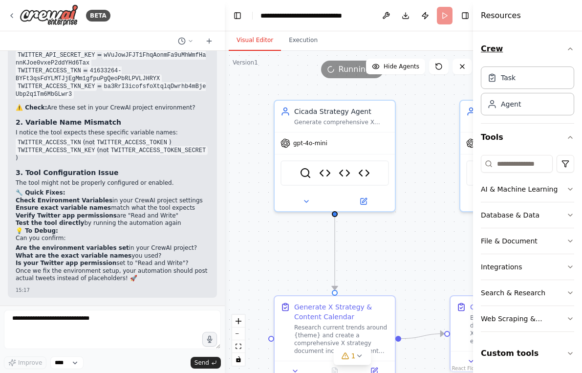
click at [557, 47] on icon "button" at bounding box center [570, 49] width 8 height 8
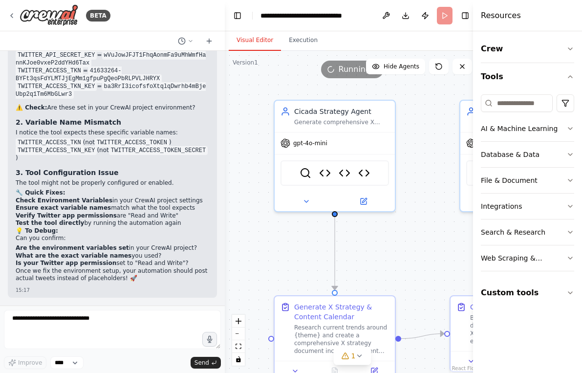
click at [490, 16] on h4 "Resources" at bounding box center [501, 16] width 40 height 12
drag, startPoint x: 518, startPoint y: 36, endPoint x: 593, endPoint y: 43, distance: 75.1
click at [557, 43] on html "BETA Set up a crew that finds and organizes interesting articles, videos, and p…" at bounding box center [291, 186] width 582 height 373
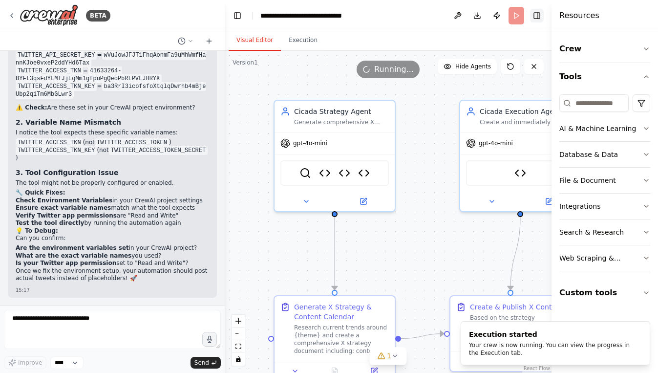
click at [533, 19] on button "Toggle Right Sidebar" at bounding box center [537, 16] width 14 height 14
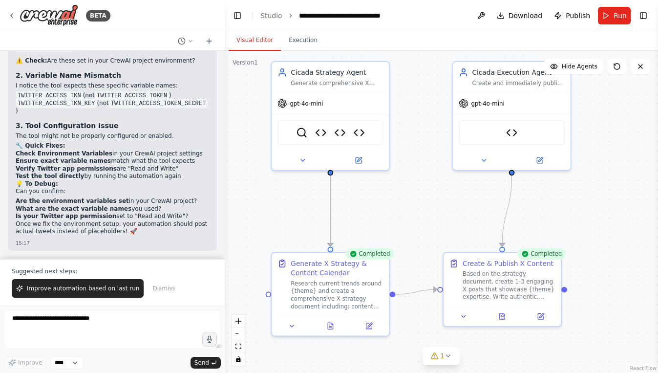
drag, startPoint x: 285, startPoint y: 265, endPoint x: 272, endPoint y: 209, distance: 57.5
click at [272, 209] on div ".deletable-edge-delete-btn { width: 20px; height: 20px; border: 0px solid #ffff…" at bounding box center [441, 212] width 433 height 322
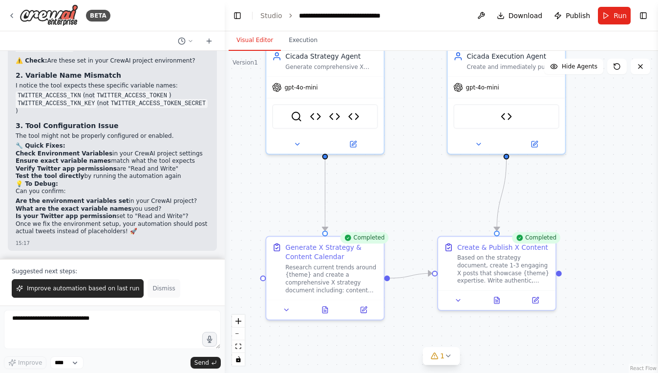
click at [164, 291] on span "Dismiss" at bounding box center [163, 288] width 22 height 8
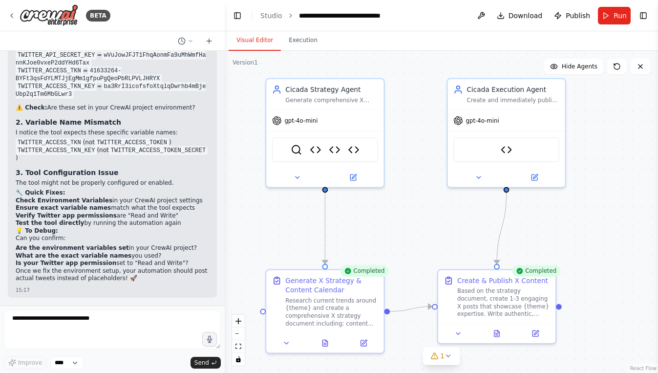
drag, startPoint x: 425, startPoint y: 156, endPoint x: 425, endPoint y: 189, distance: 33.2
click at [425, 189] on div ".deletable-edge-delete-btn { width: 20px; height: 20px; border: 0px solid #ffff…" at bounding box center [441, 212] width 433 height 322
click at [70, 340] on textarea "**********" at bounding box center [112, 329] width 217 height 39
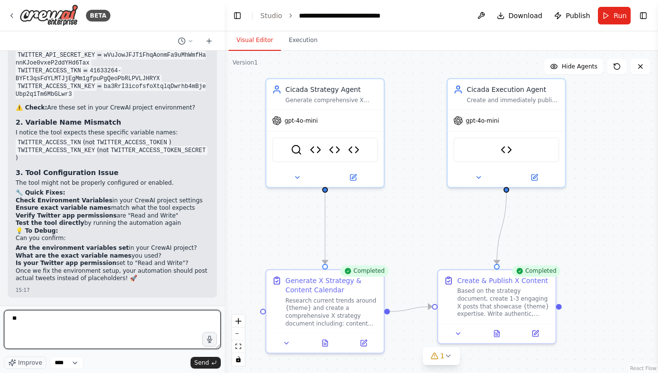
type textarea "*"
type textarea "**********"
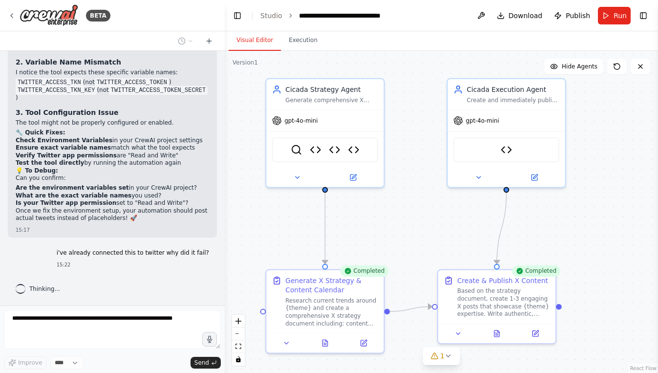
scroll to position [26157, 0]
